Goal: Check status: Check status

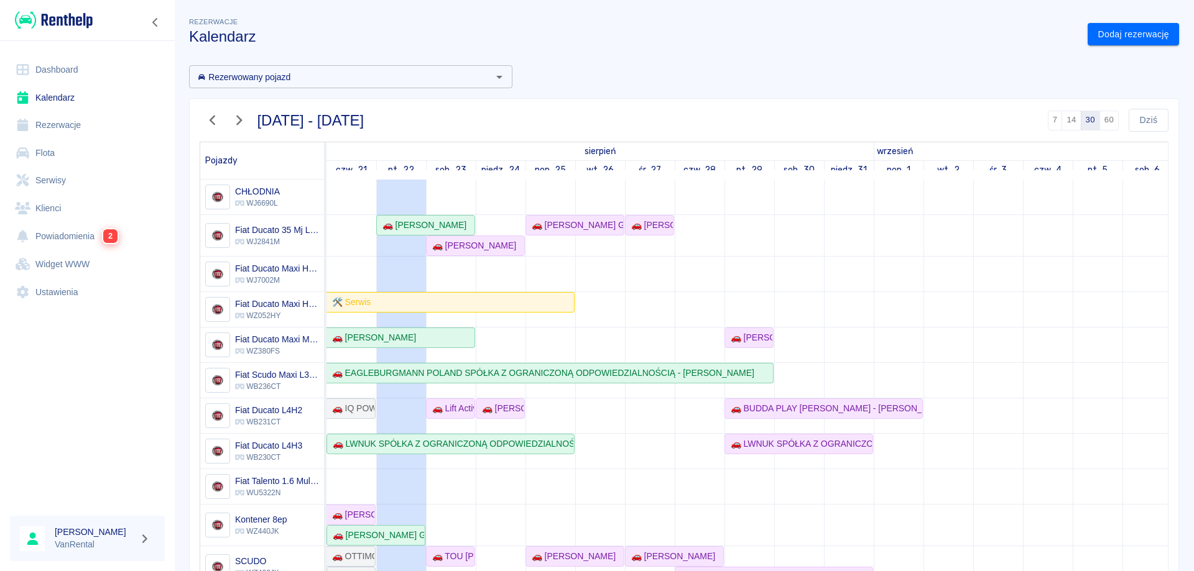
scroll to position [120, 0]
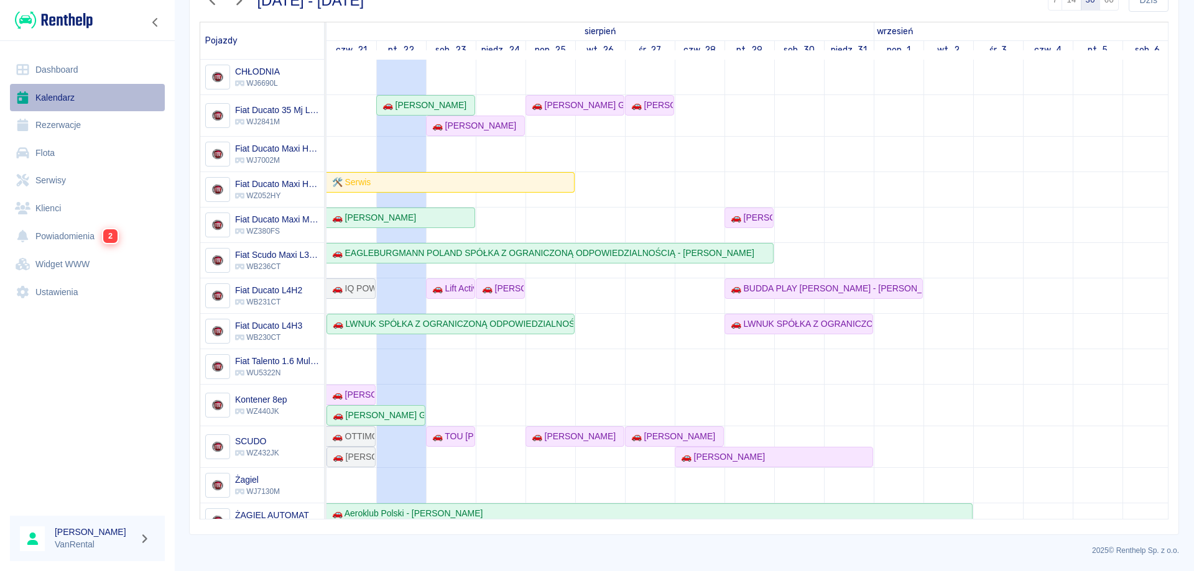
click at [78, 96] on link "Kalendarz" at bounding box center [87, 98] width 155 height 28
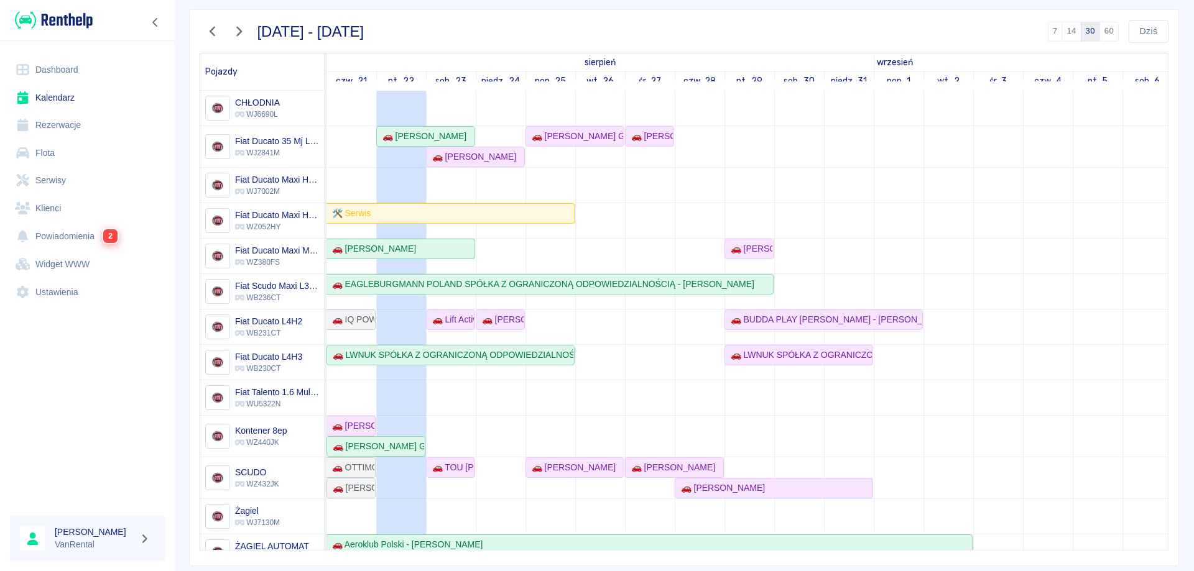
scroll to position [58, 0]
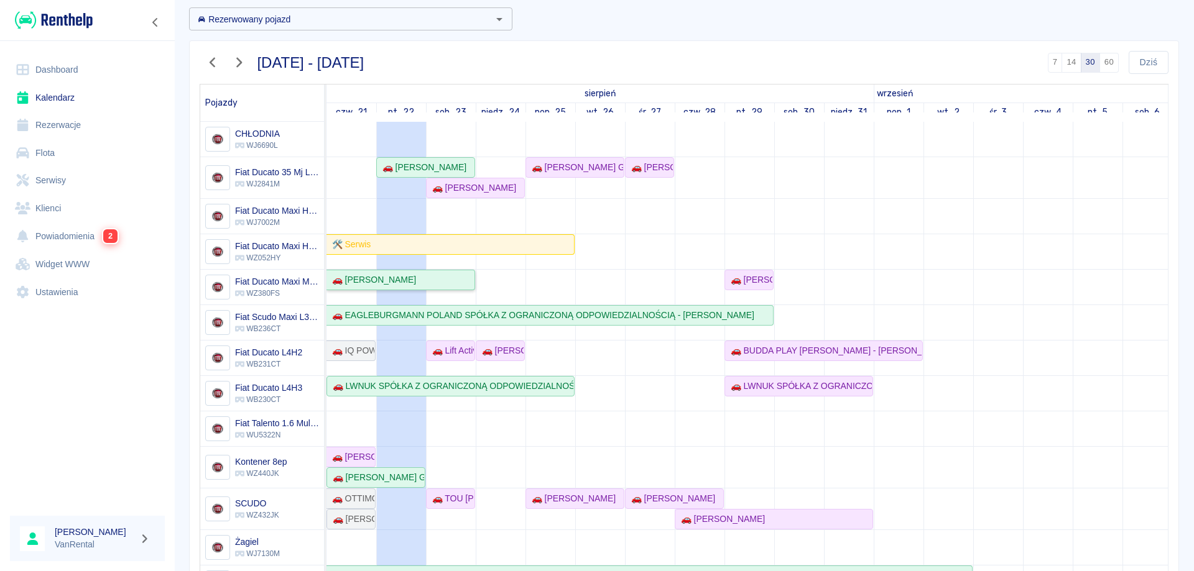
click at [439, 277] on div "🚗 [PERSON_NAME]" at bounding box center [400, 280] width 147 height 13
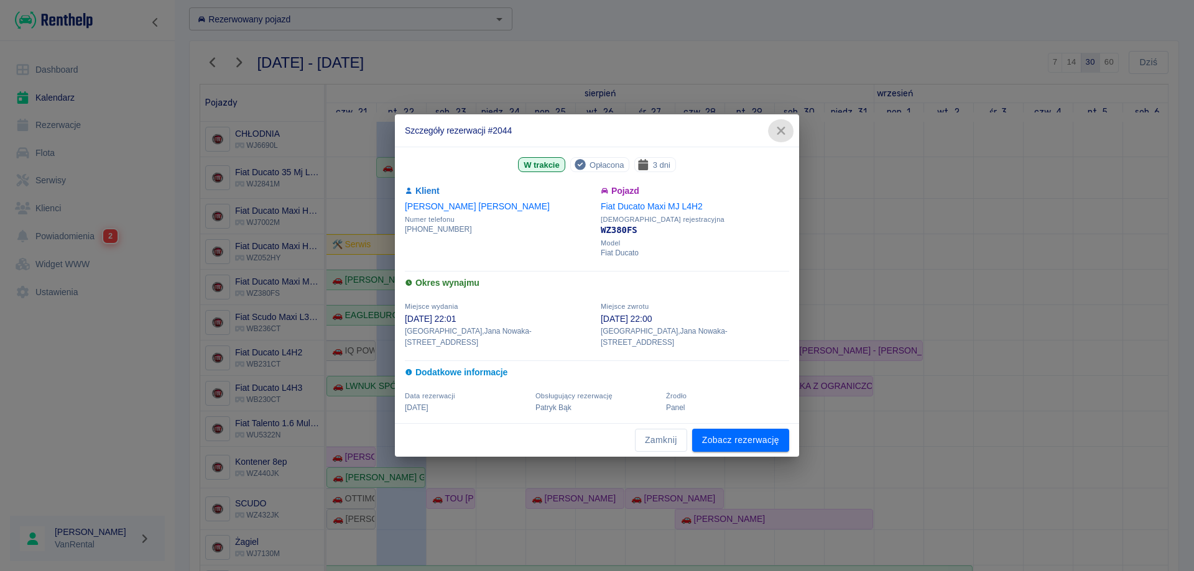
click at [778, 136] on icon "button" at bounding box center [781, 130] width 16 height 13
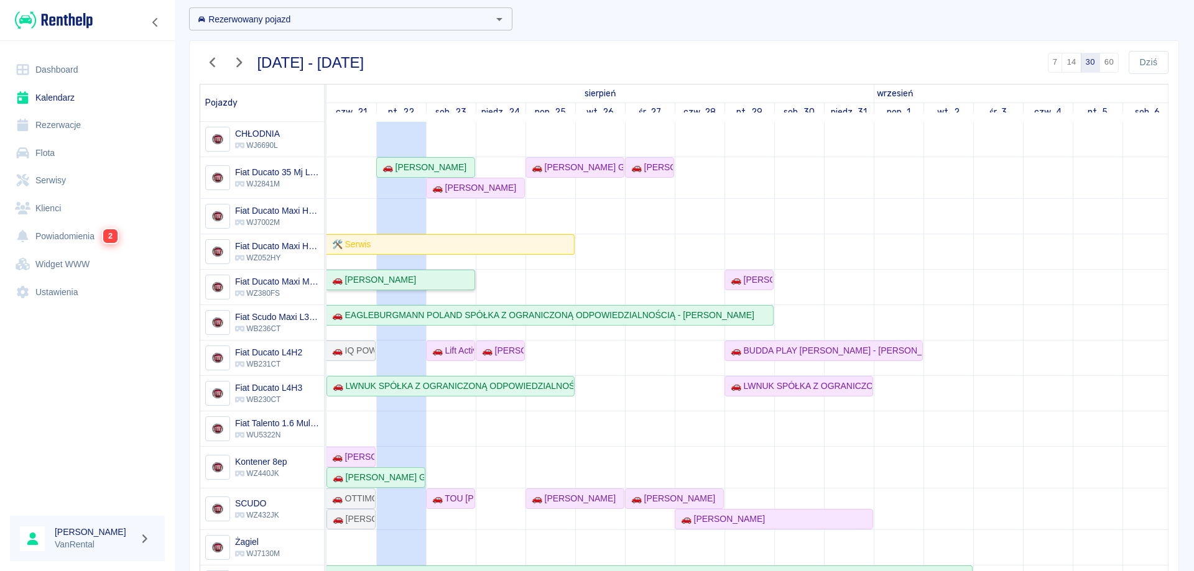
click at [453, 287] on div "🚗 [PERSON_NAME]" at bounding box center [400, 280] width 147 height 13
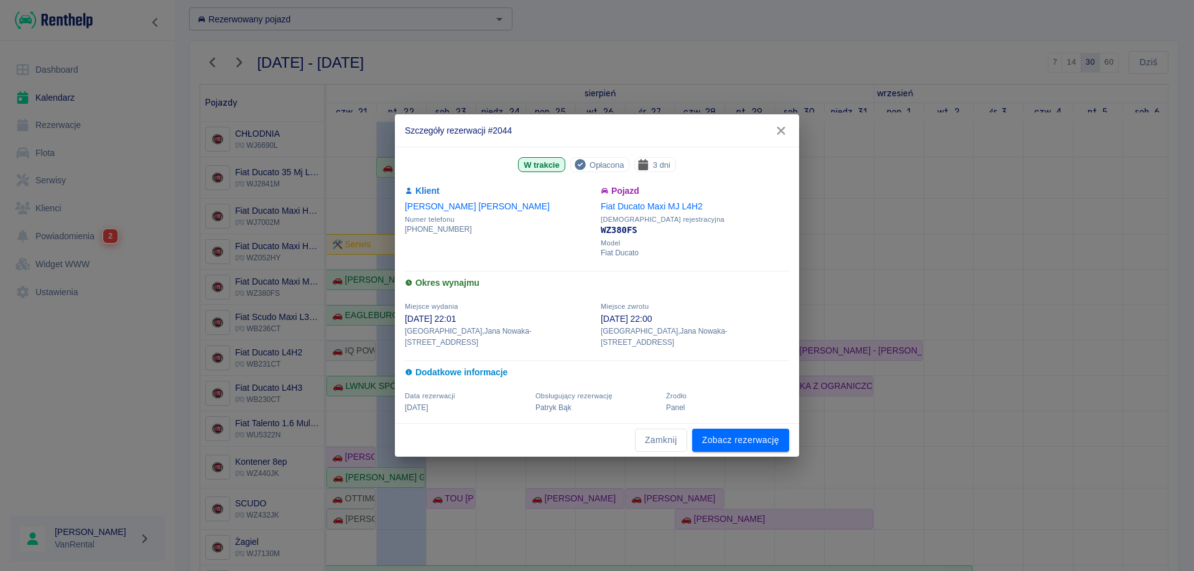
click at [895, 183] on div "Szczegóły rezerwacji #2044 W trakcie Opłacona 3 dni Klient [PERSON_NAME] Numer …" at bounding box center [597, 285] width 1194 height 571
click at [779, 135] on icon "button" at bounding box center [781, 131] width 8 height 8
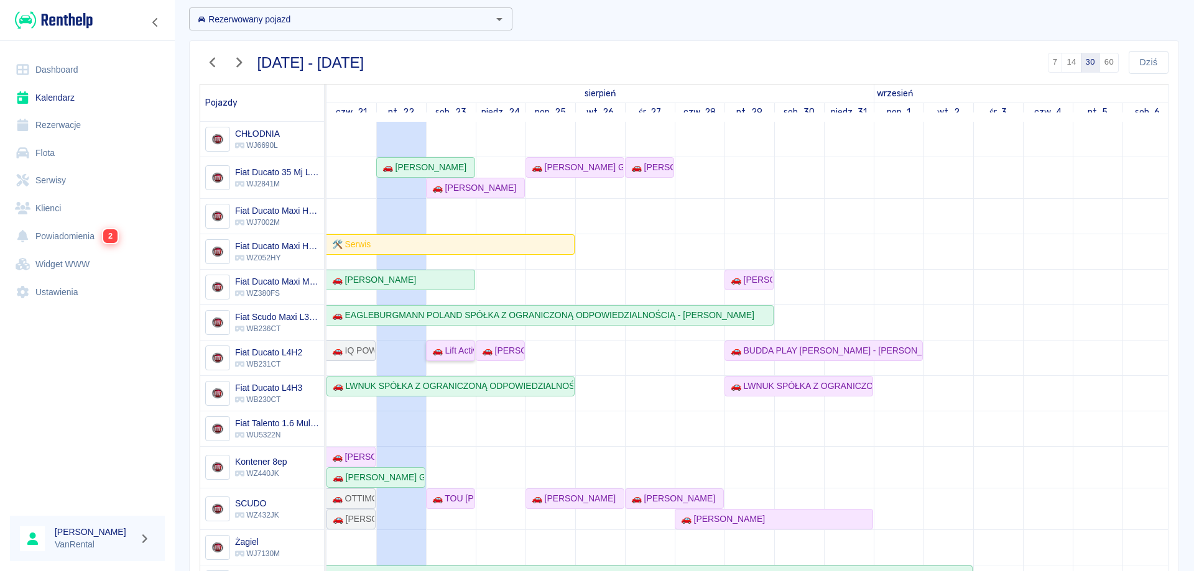
click at [446, 353] on div "🚗 Lift Active [PERSON_NAME] - [PERSON_NAME]" at bounding box center [450, 350] width 47 height 13
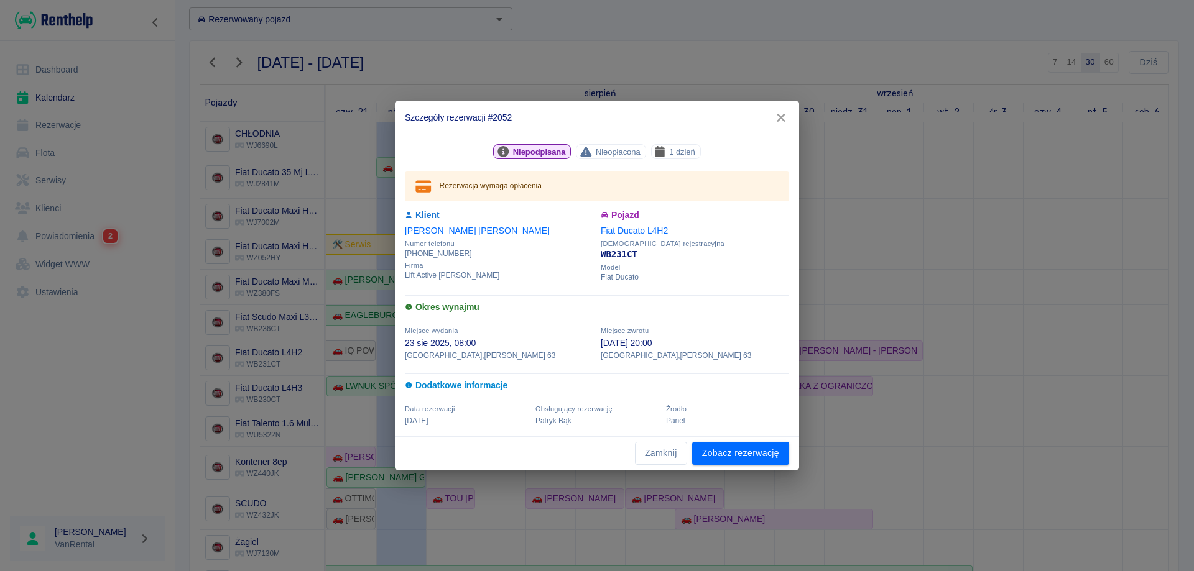
click at [786, 116] on icon "button" at bounding box center [781, 117] width 16 height 13
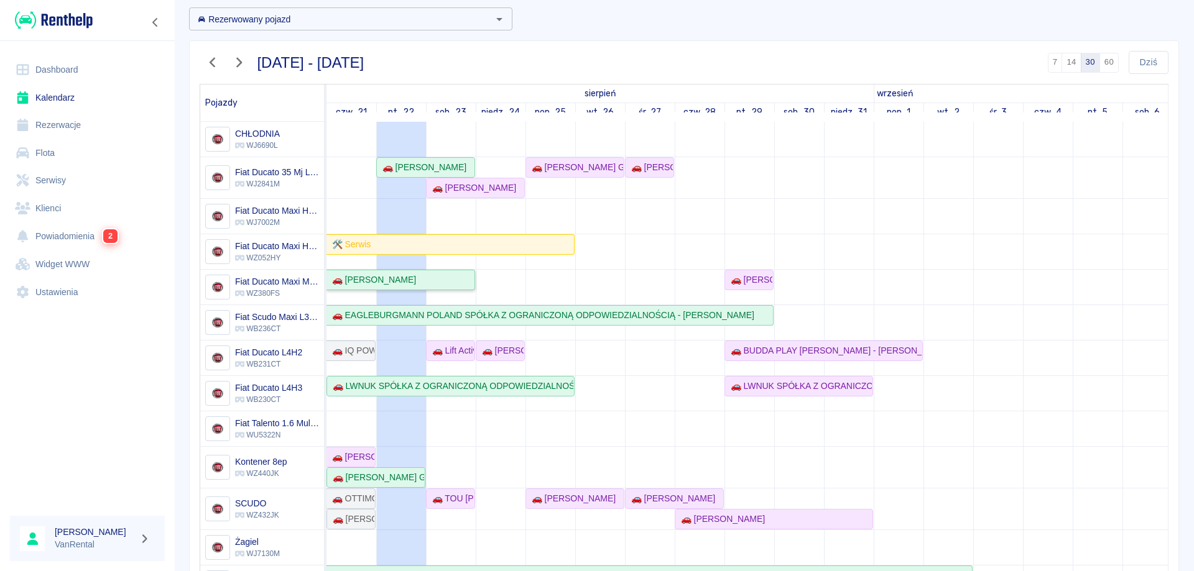
click at [384, 281] on div "🚗 [PERSON_NAME]" at bounding box center [371, 280] width 89 height 13
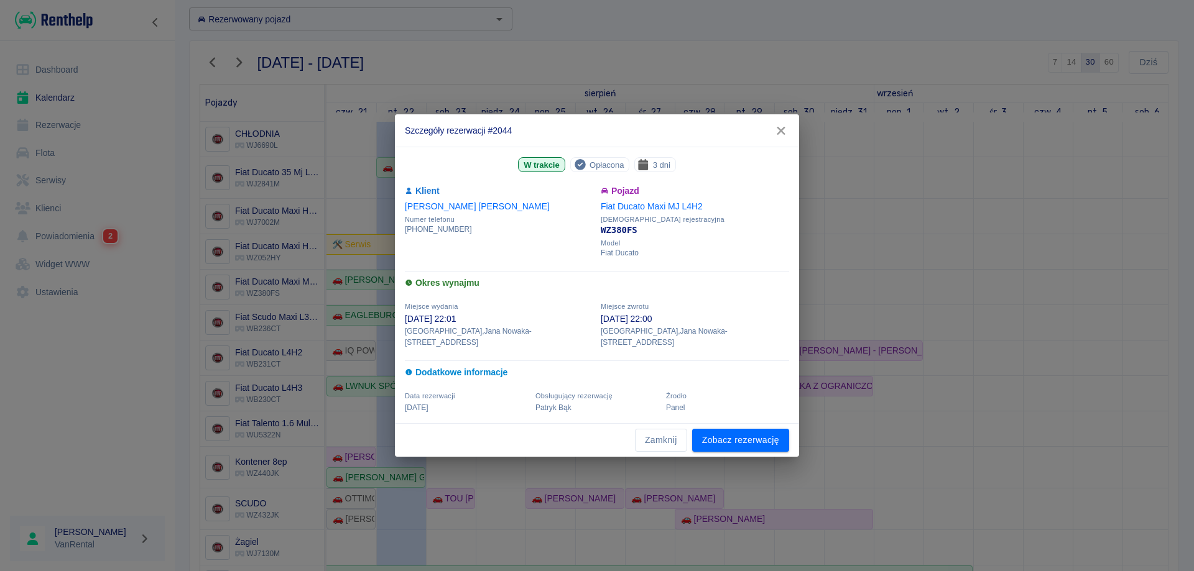
click at [780, 135] on icon "button" at bounding box center [781, 131] width 8 height 8
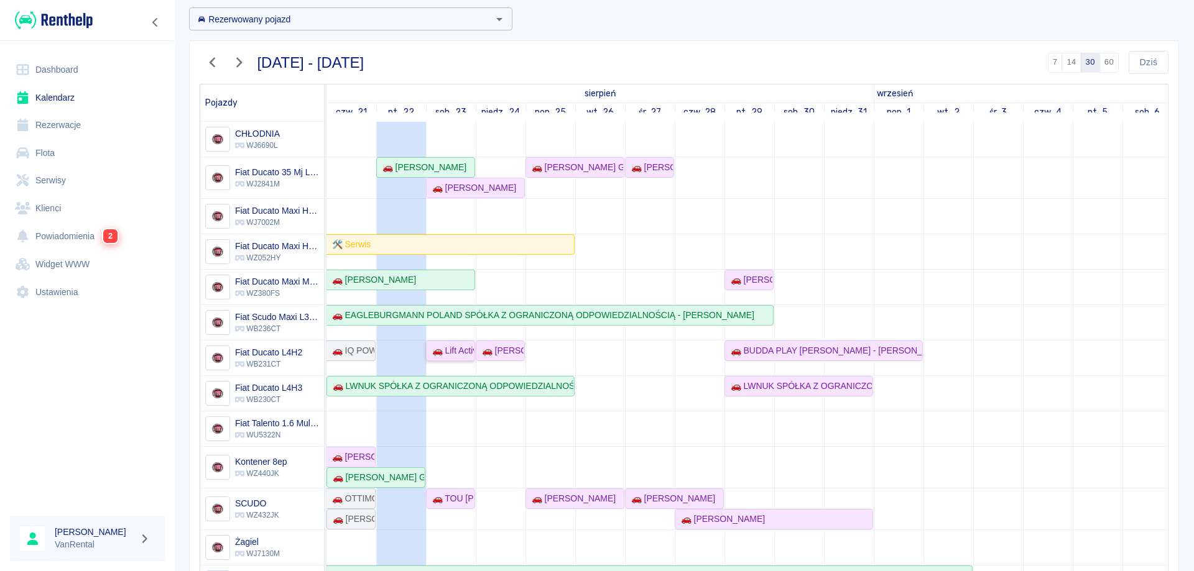
click at [448, 353] on div "🚗 Lift Active [PERSON_NAME] - [PERSON_NAME]" at bounding box center [450, 350] width 47 height 13
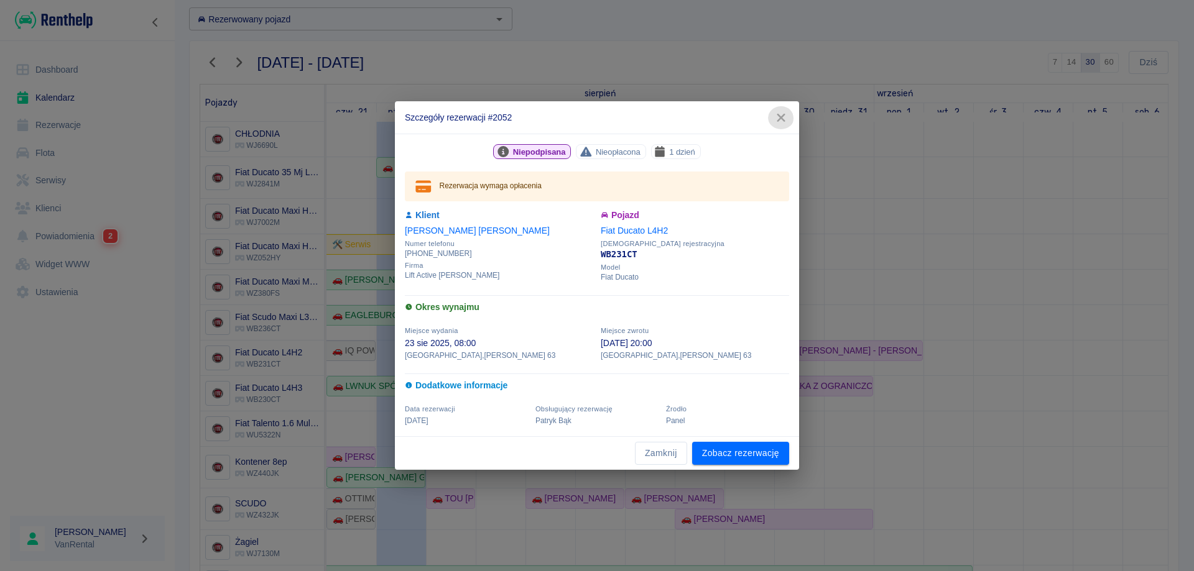
click at [775, 118] on icon "button" at bounding box center [781, 117] width 16 height 13
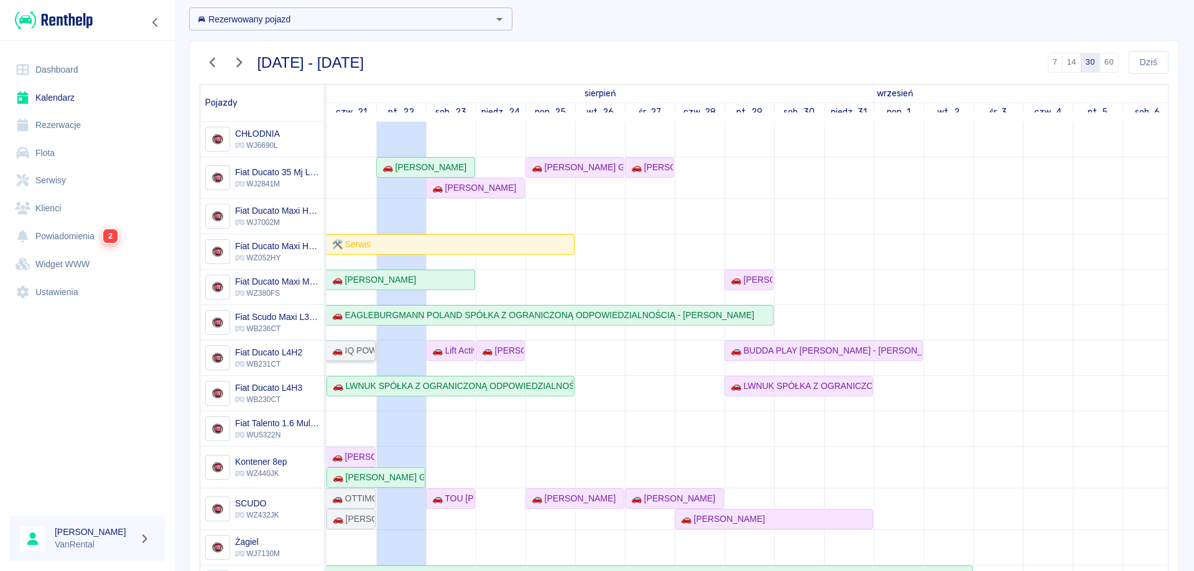
click at [364, 351] on div "🚗 IQ POWER [PERSON_NAME] - [PERSON_NAME]" at bounding box center [350, 350] width 47 height 13
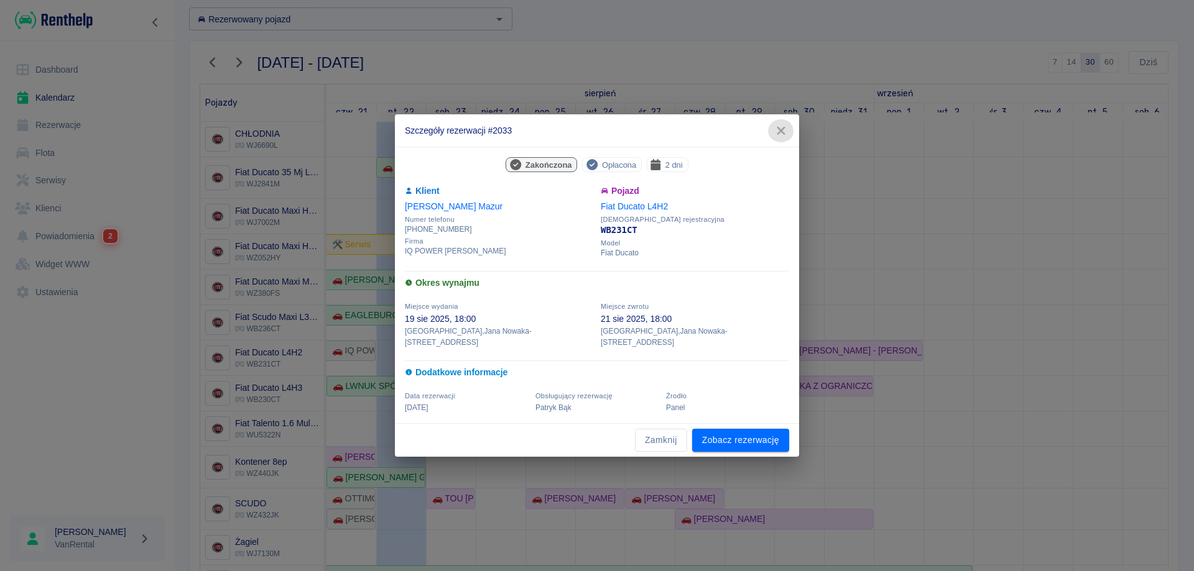
click at [782, 137] on icon "button" at bounding box center [781, 130] width 16 height 13
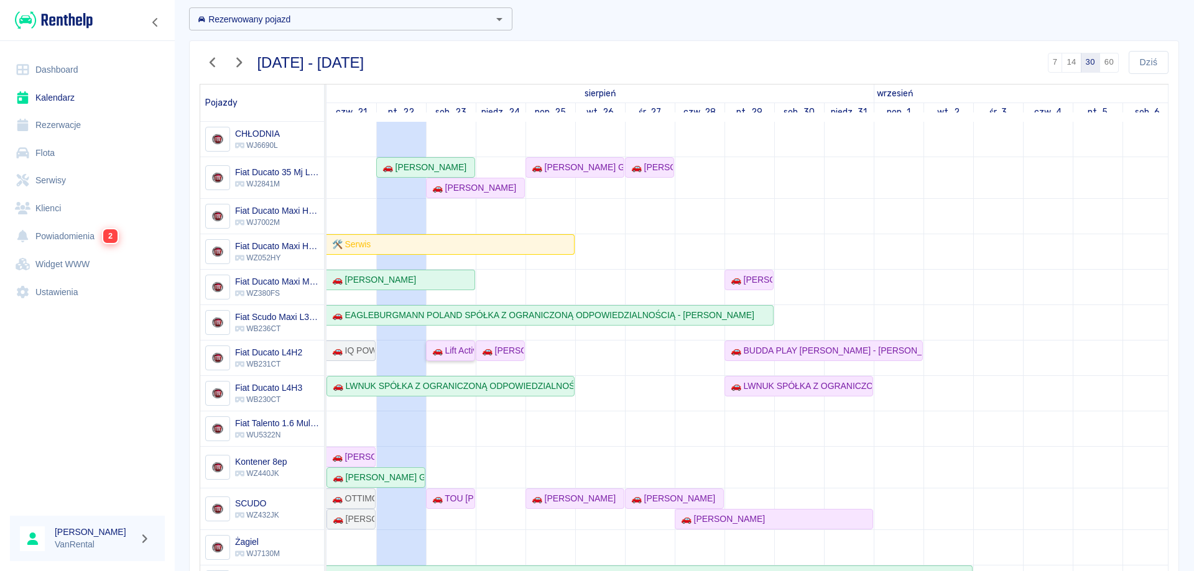
click at [451, 351] on div "🚗 Lift Active [PERSON_NAME] - [PERSON_NAME]" at bounding box center [450, 350] width 47 height 13
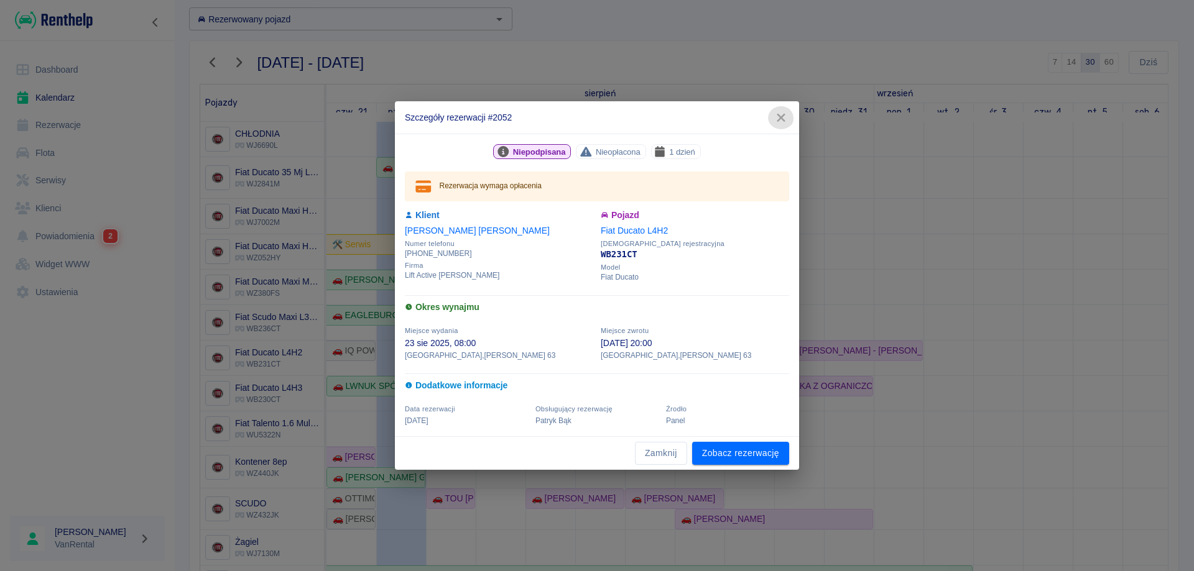
click at [782, 114] on icon "button" at bounding box center [781, 117] width 16 height 13
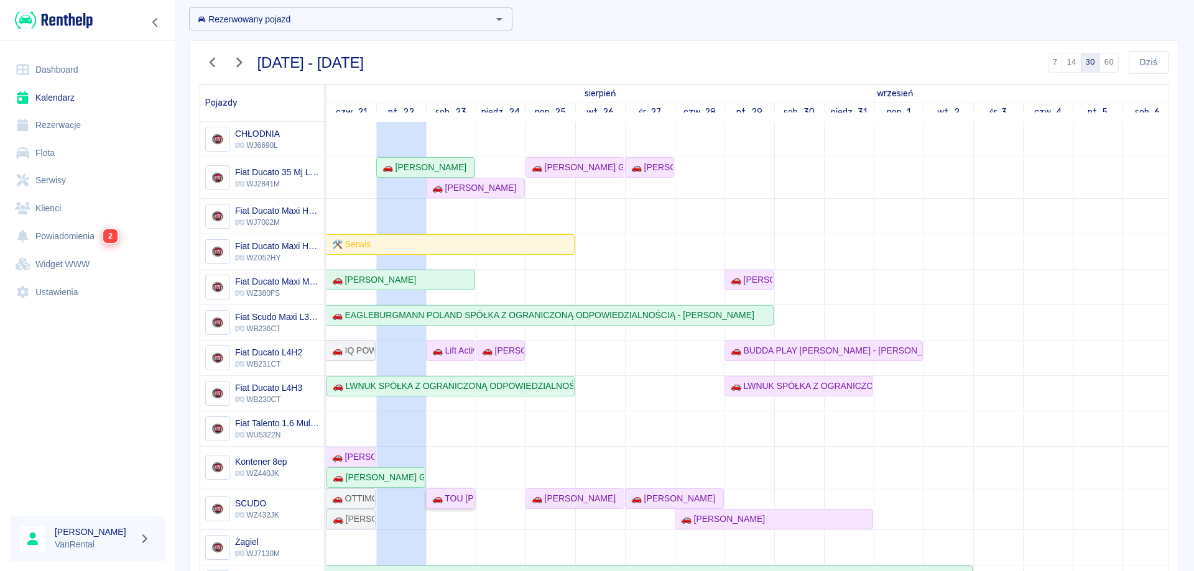
click at [437, 502] on div "🚗 TOU [PERSON_NAME] - [PERSON_NAME]" at bounding box center [450, 498] width 47 height 13
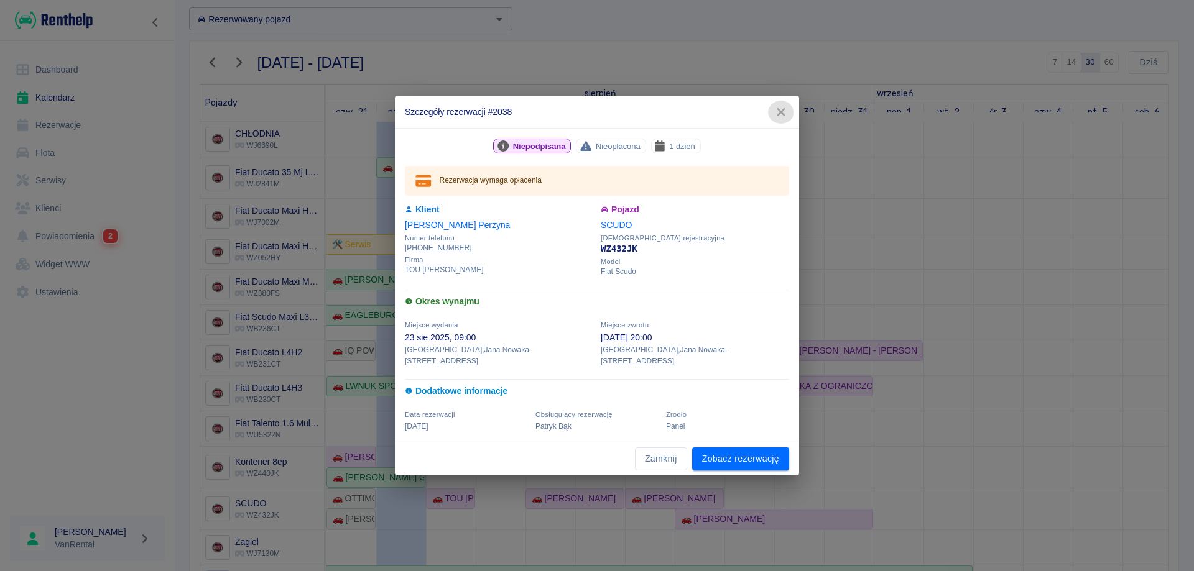
click at [778, 115] on icon "button" at bounding box center [781, 112] width 8 height 8
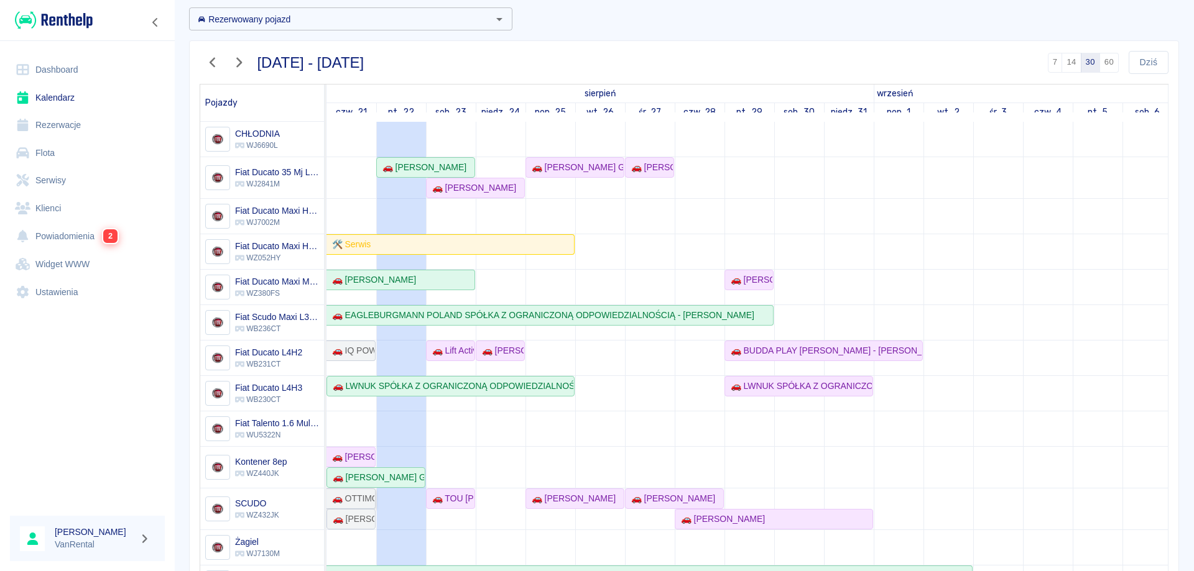
click at [357, 499] on div "🚗 OTTIMO APPS SPÓŁKA Z OGRANICZONĄ ODPOWIEDZIALNOŚCIĄ - [PERSON_NAME]" at bounding box center [350, 498] width 47 height 13
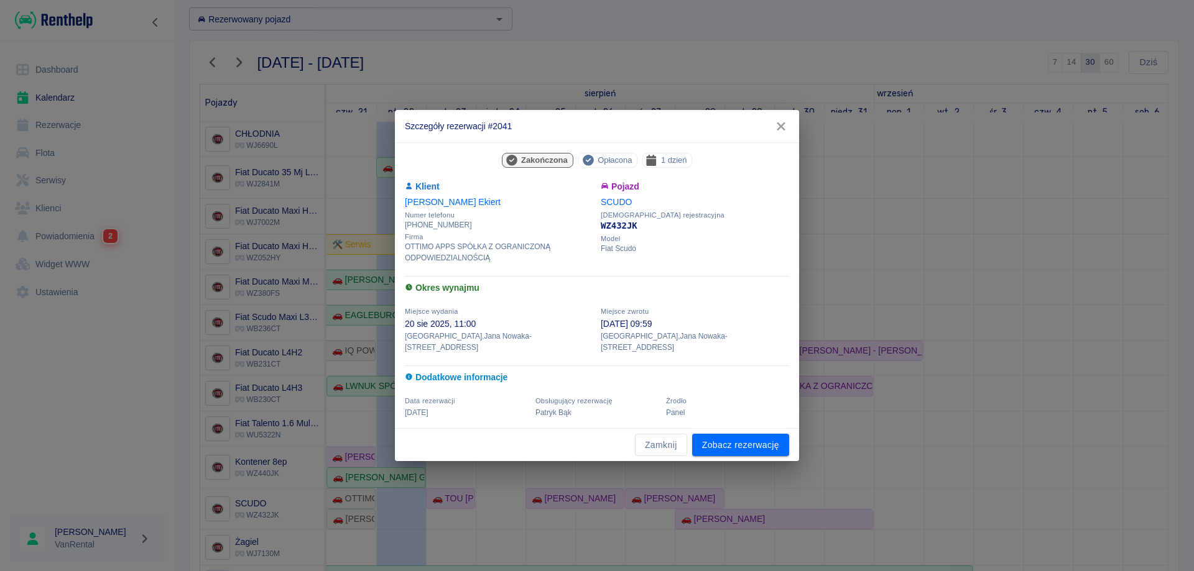
click at [788, 132] on icon "button" at bounding box center [781, 126] width 16 height 13
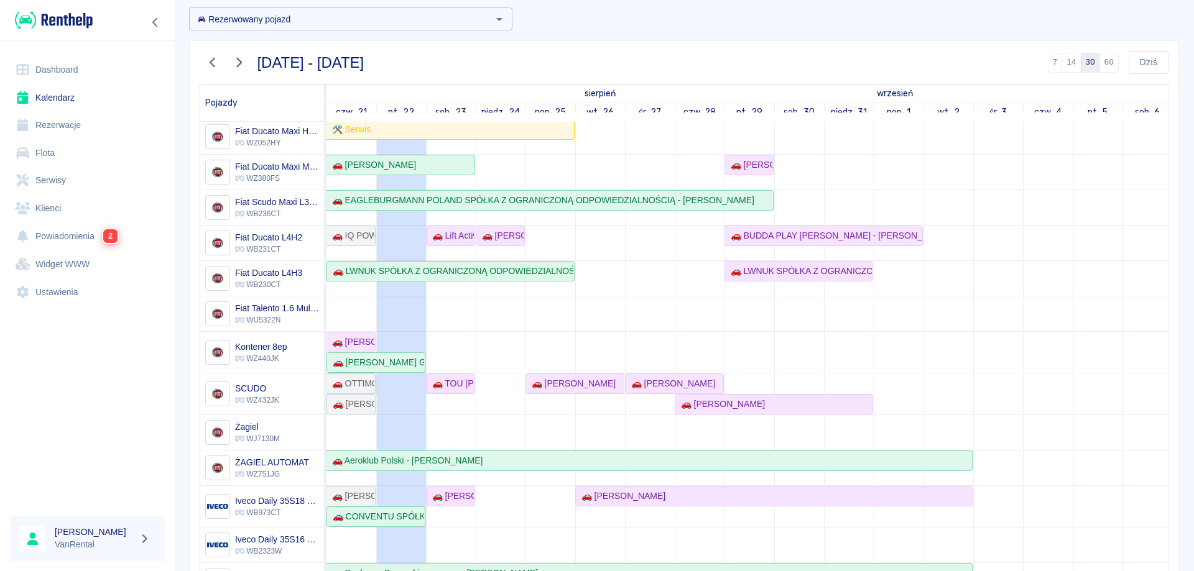
scroll to position [124, 0]
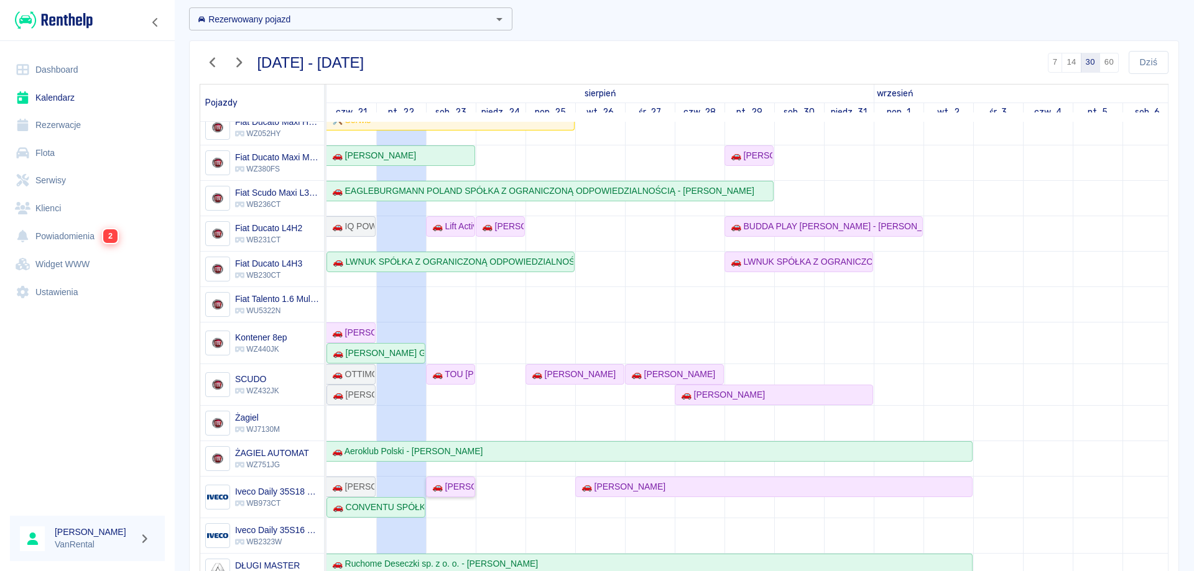
click at [450, 490] on div "🚗 [PERSON_NAME]" at bounding box center [450, 487] width 47 height 13
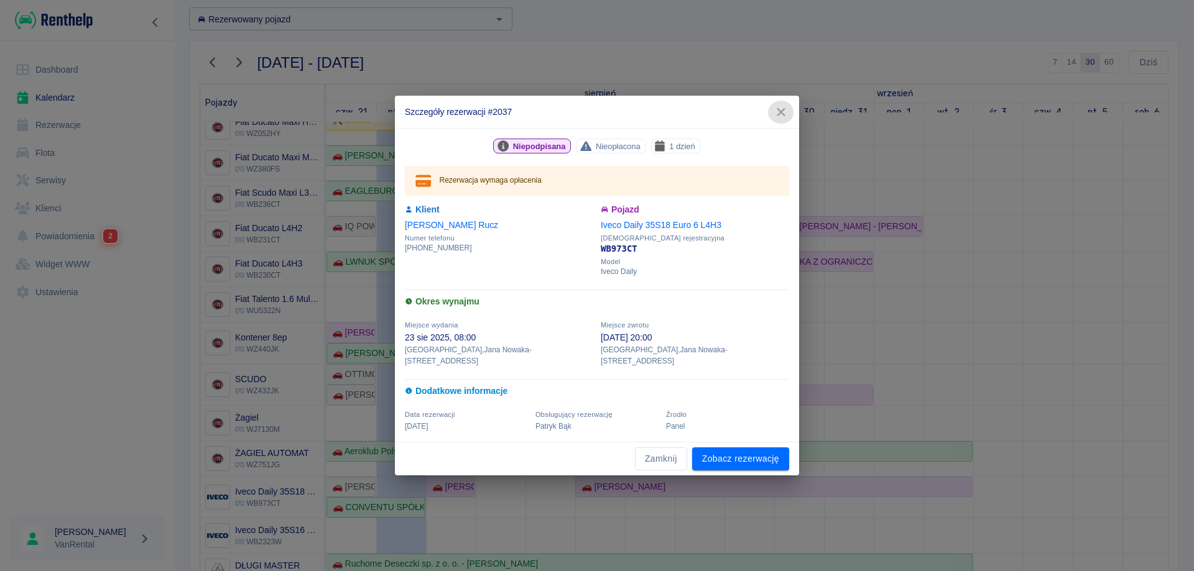
click at [786, 118] on icon "button" at bounding box center [781, 112] width 16 height 13
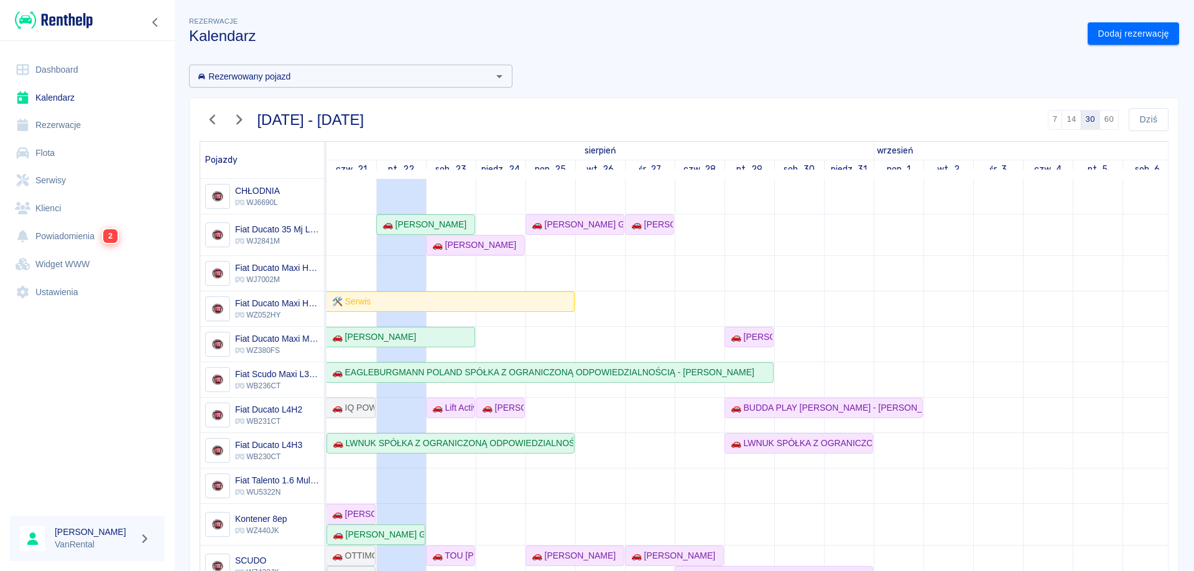
scroll to position [0, 0]
click at [466, 248] on div "🚗 [PERSON_NAME]" at bounding box center [471, 245] width 89 height 13
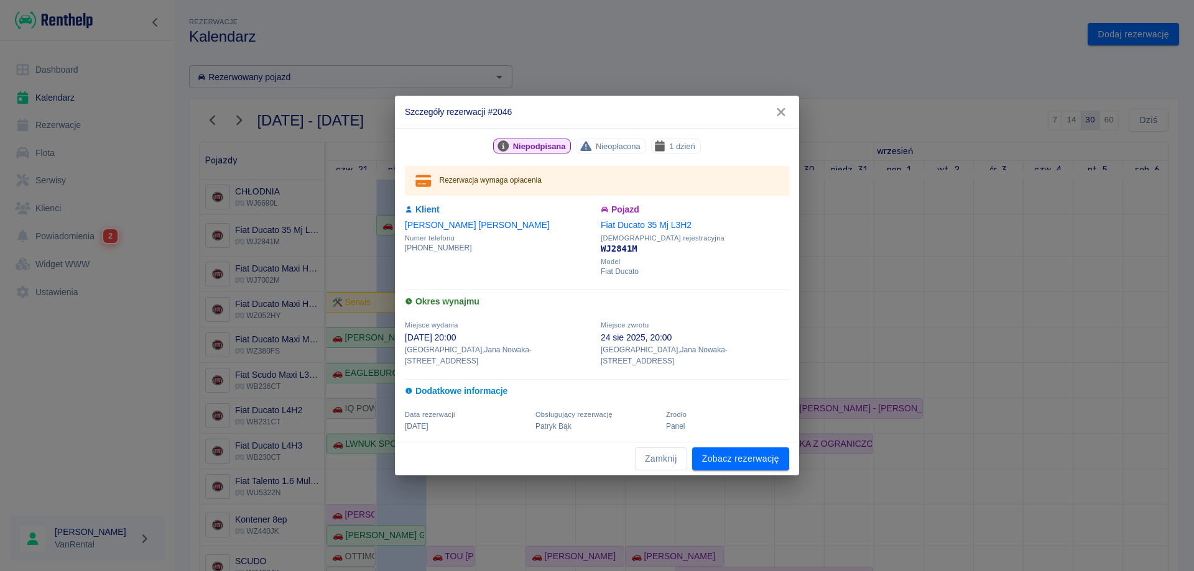
click at [783, 118] on icon "button" at bounding box center [781, 112] width 16 height 13
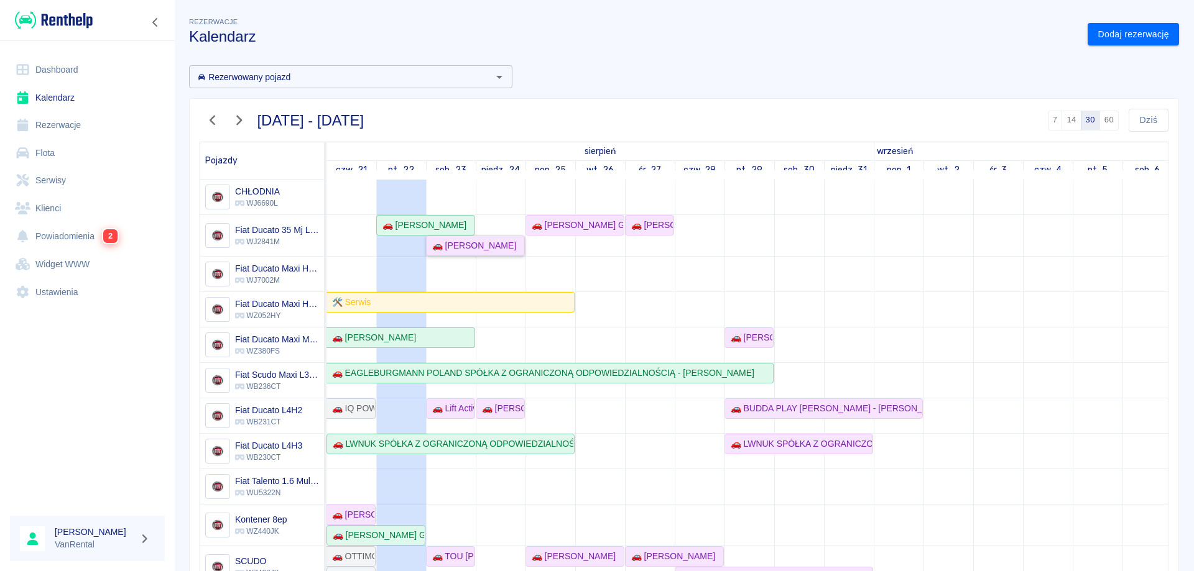
click at [474, 248] on div "🚗 [PERSON_NAME]" at bounding box center [471, 245] width 89 height 13
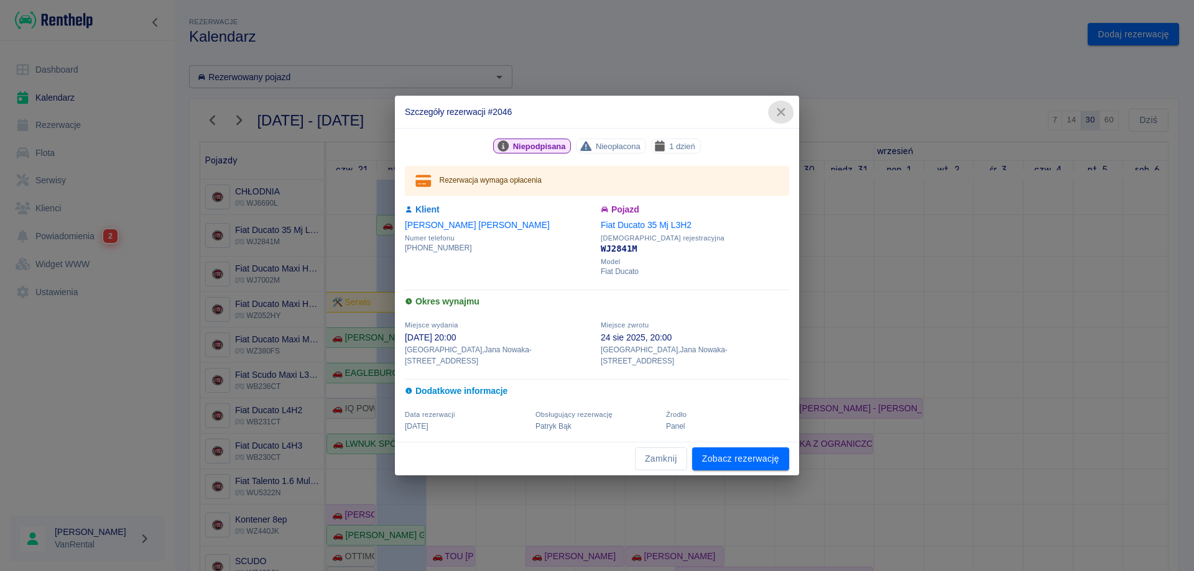
click at [782, 119] on icon "button" at bounding box center [781, 112] width 16 height 13
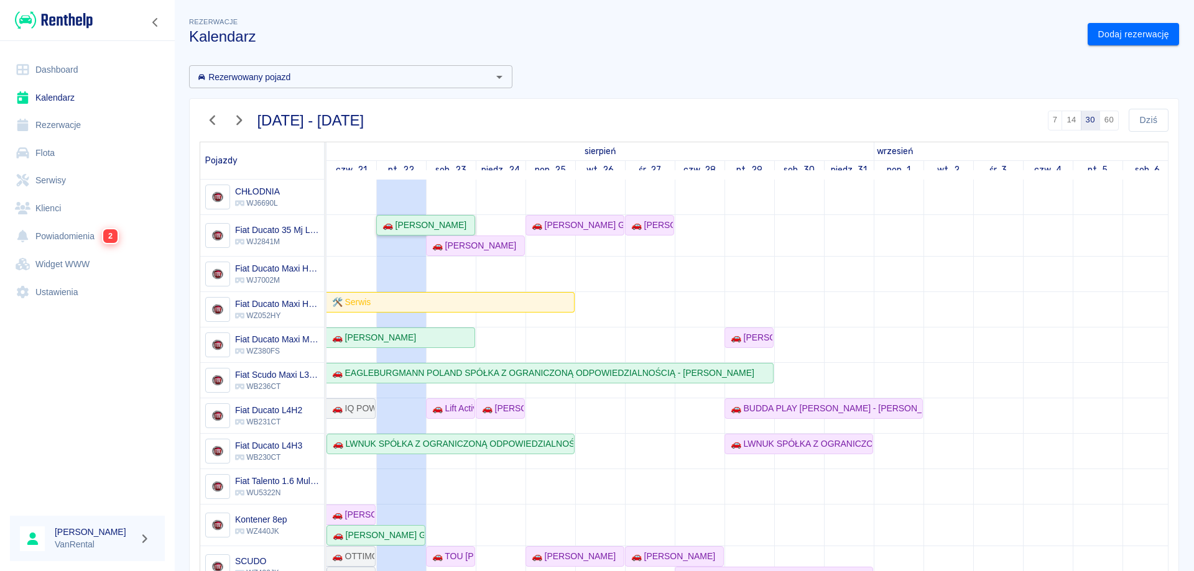
click at [422, 225] on div "🚗 [PERSON_NAME]" at bounding box center [421, 225] width 89 height 13
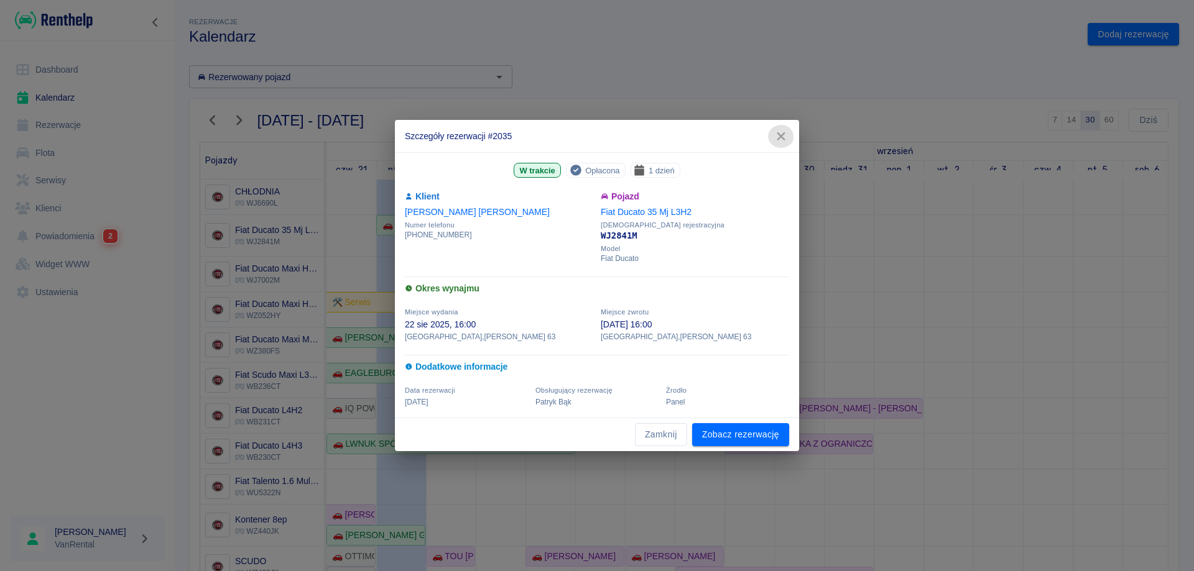
click at [784, 136] on icon "button" at bounding box center [781, 136] width 16 height 13
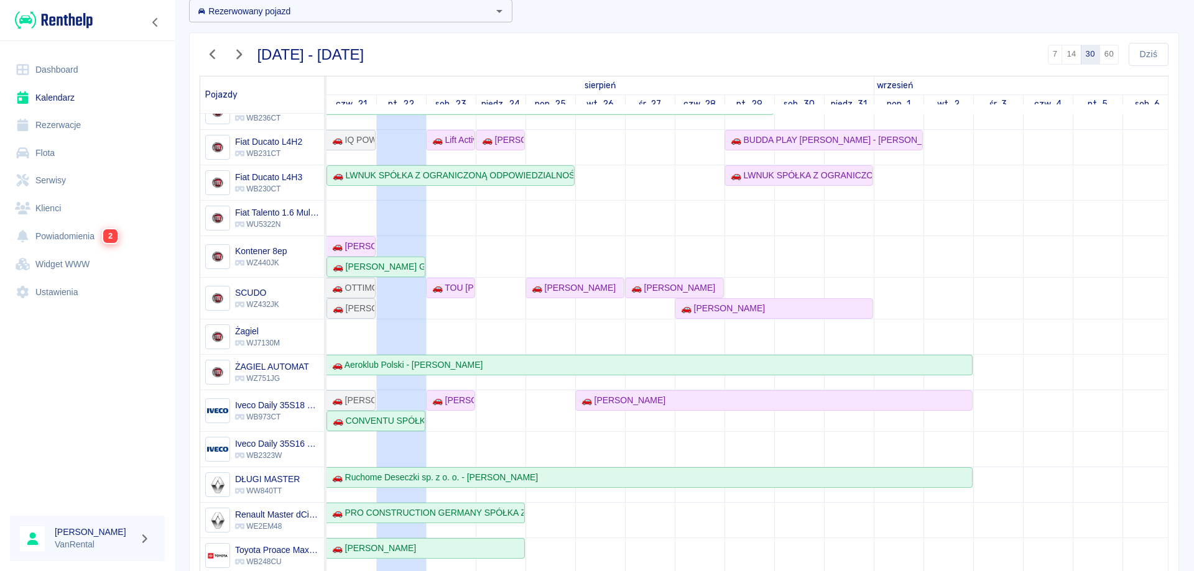
scroll to position [120, 0]
